Goal: Check status: Check status

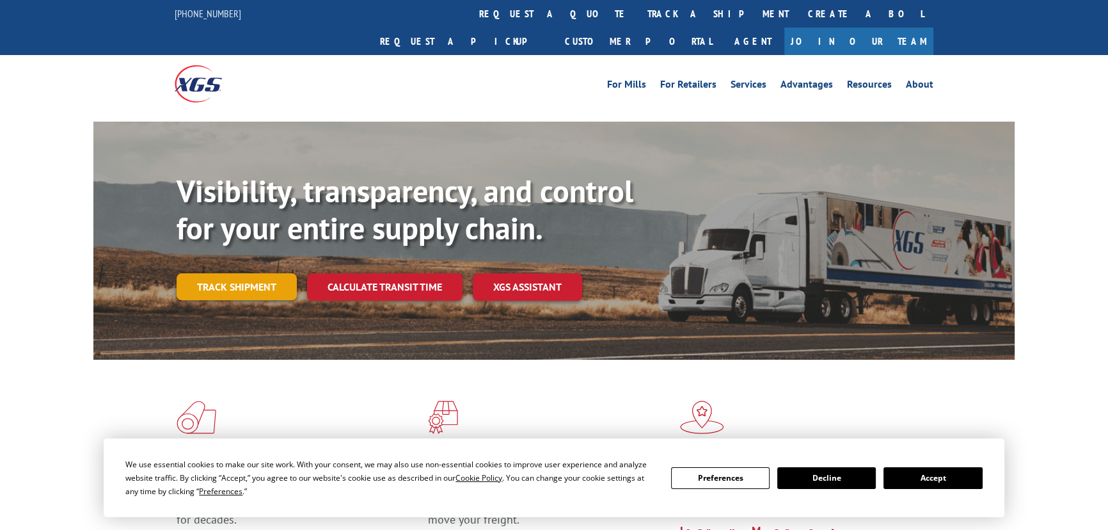
click at [273, 273] on link "Track shipment" at bounding box center [237, 286] width 120 height 27
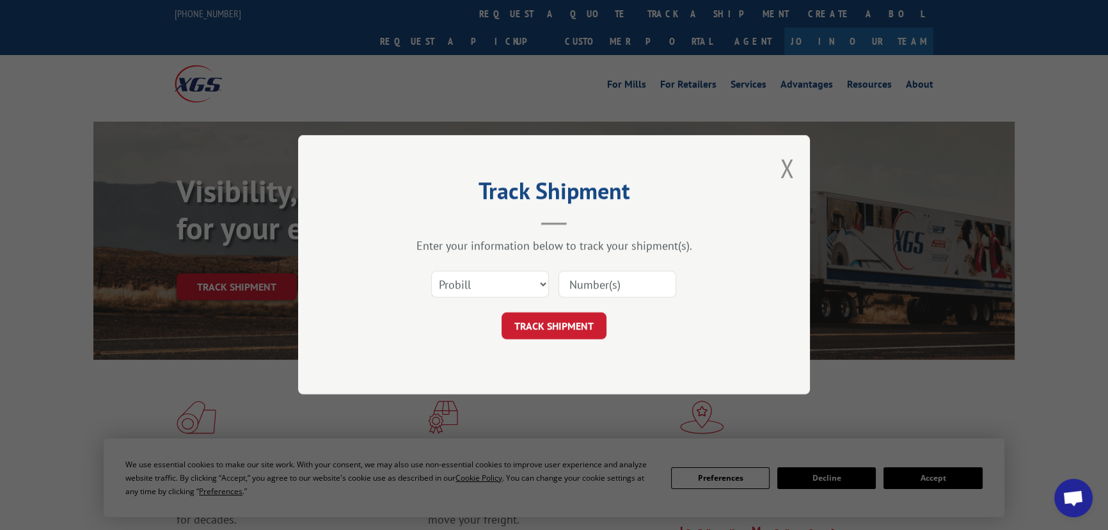
click at [627, 291] on input at bounding box center [618, 284] width 118 height 27
click at [483, 285] on select "Select category... Probill BOL PO" at bounding box center [490, 284] width 118 height 27
select select "bol"
click at [431, 271] on select "Select category... Probill BOL PO" at bounding box center [490, 284] width 118 height 27
click at [587, 297] on div at bounding box center [618, 284] width 118 height 29
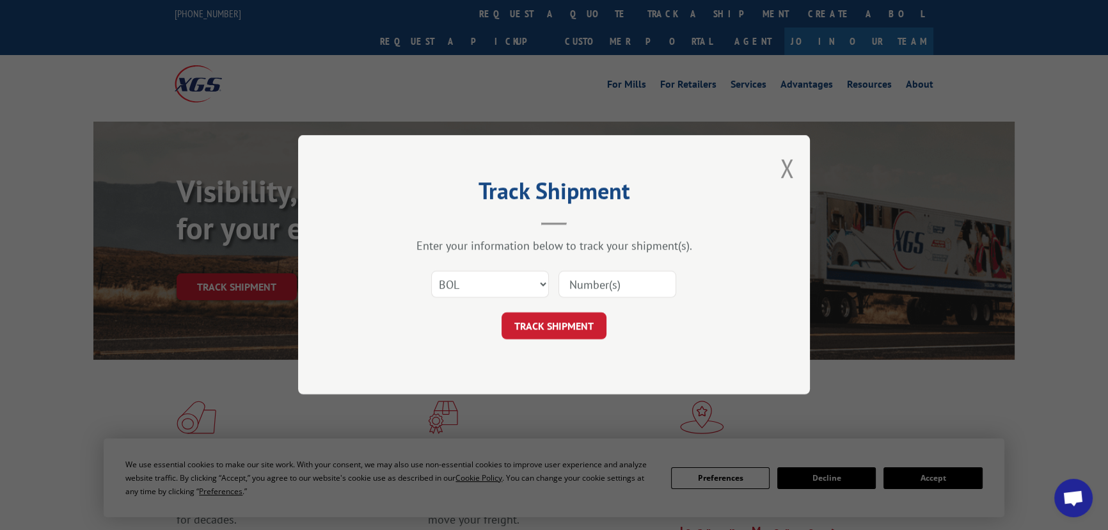
click at [590, 292] on input at bounding box center [618, 284] width 118 height 27
paste input "2836969"
type input "2836969"
click at [585, 335] on button "TRACK SHIPMENT" at bounding box center [554, 326] width 105 height 27
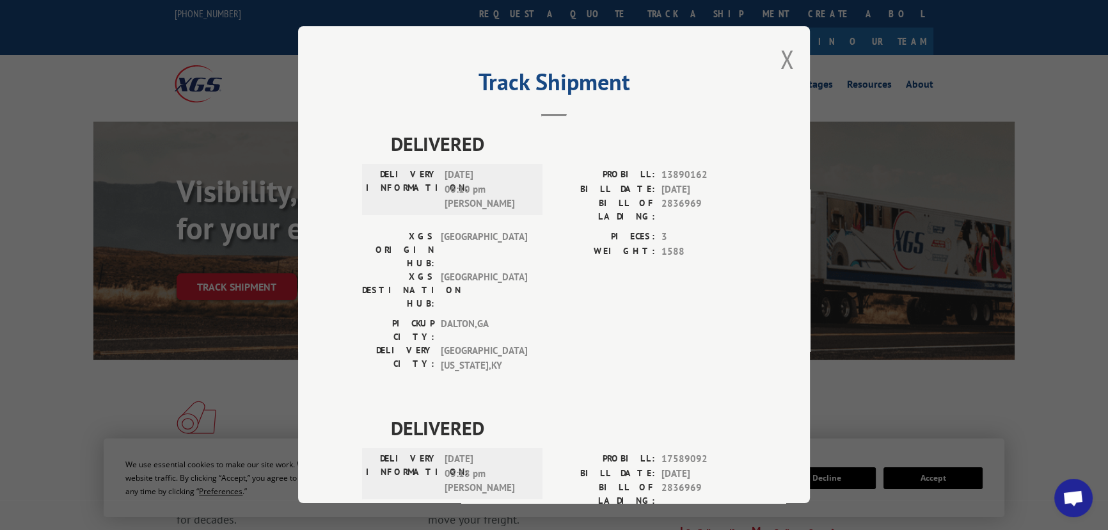
click at [774, 64] on div "Track Shipment DELIVERED DELIVERY INFORMATION: [DATE] 06:10 pm [PERSON_NAME]: 1…" at bounding box center [554, 264] width 512 height 477
click at [780, 66] on button "Close modal" at bounding box center [787, 59] width 14 height 34
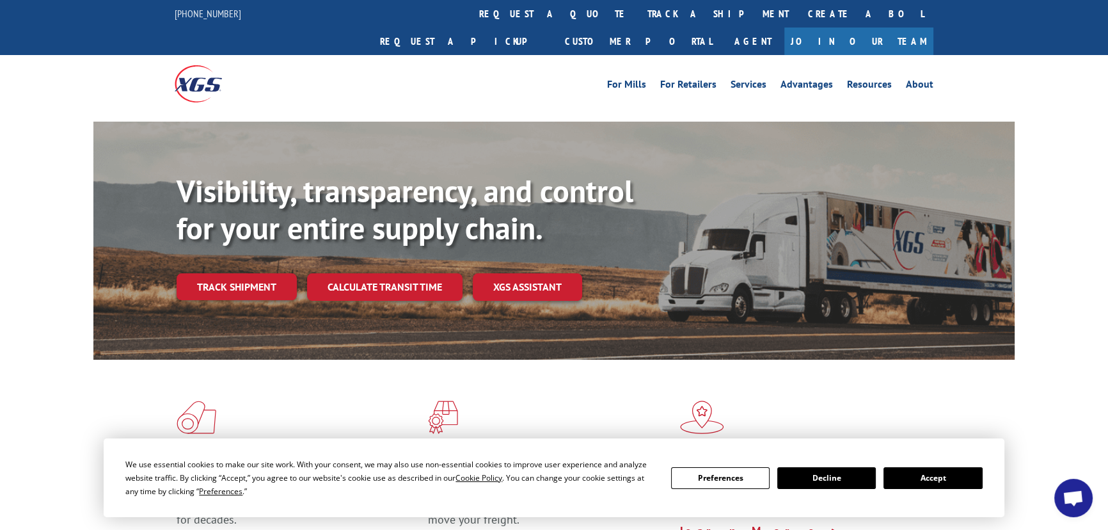
click at [825, 479] on button "Decline" at bounding box center [827, 478] width 99 height 22
